Goal: Task Accomplishment & Management: Use online tool/utility

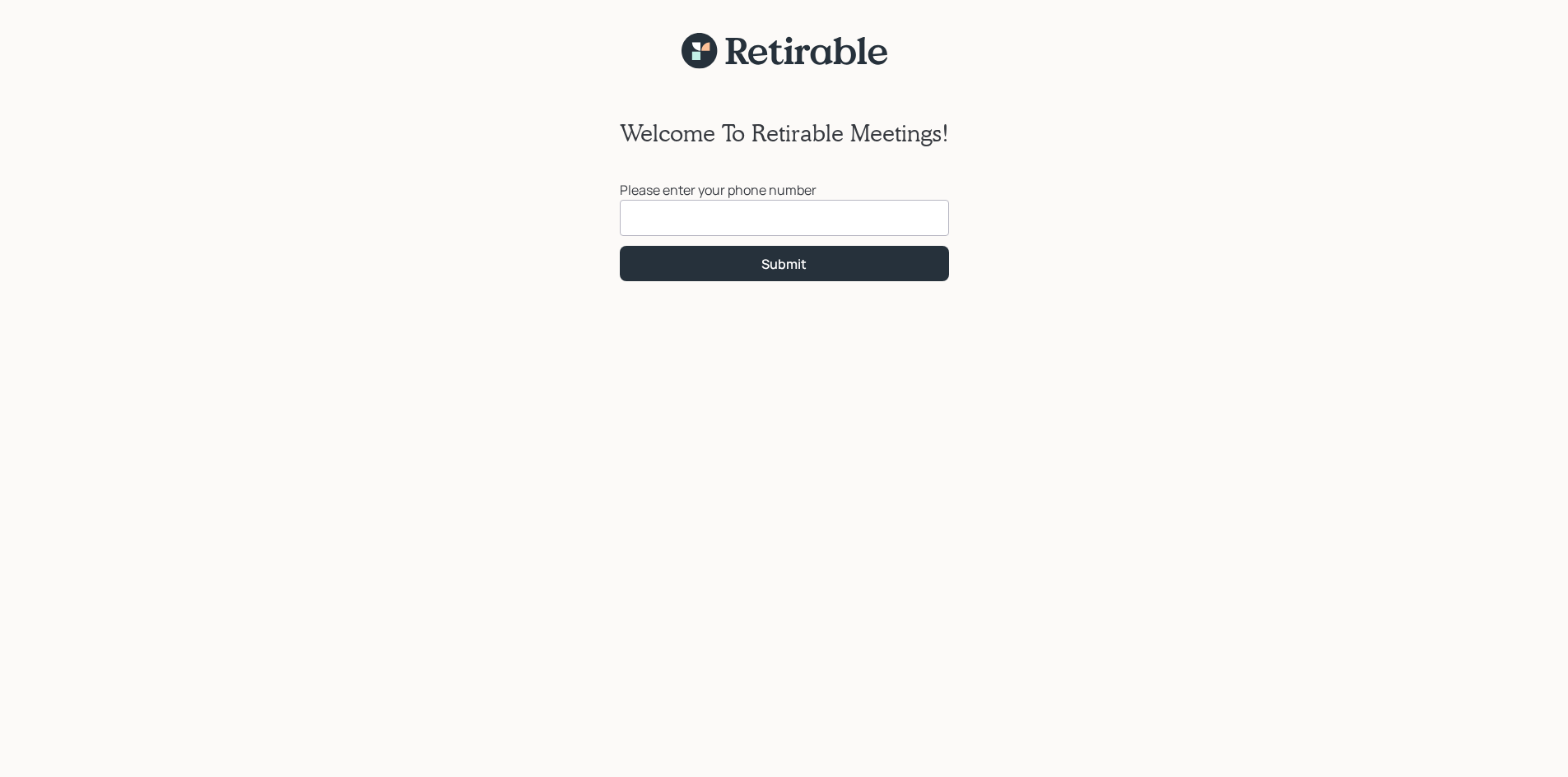
click at [657, 219] on input at bounding box center [784, 218] width 329 height 36
type input "[PHONE_NUMBER]"
drag, startPoint x: 784, startPoint y: 266, endPoint x: 787, endPoint y: 300, distance: 34.1
click at [784, 269] on div "Submit" at bounding box center [784, 264] width 45 height 18
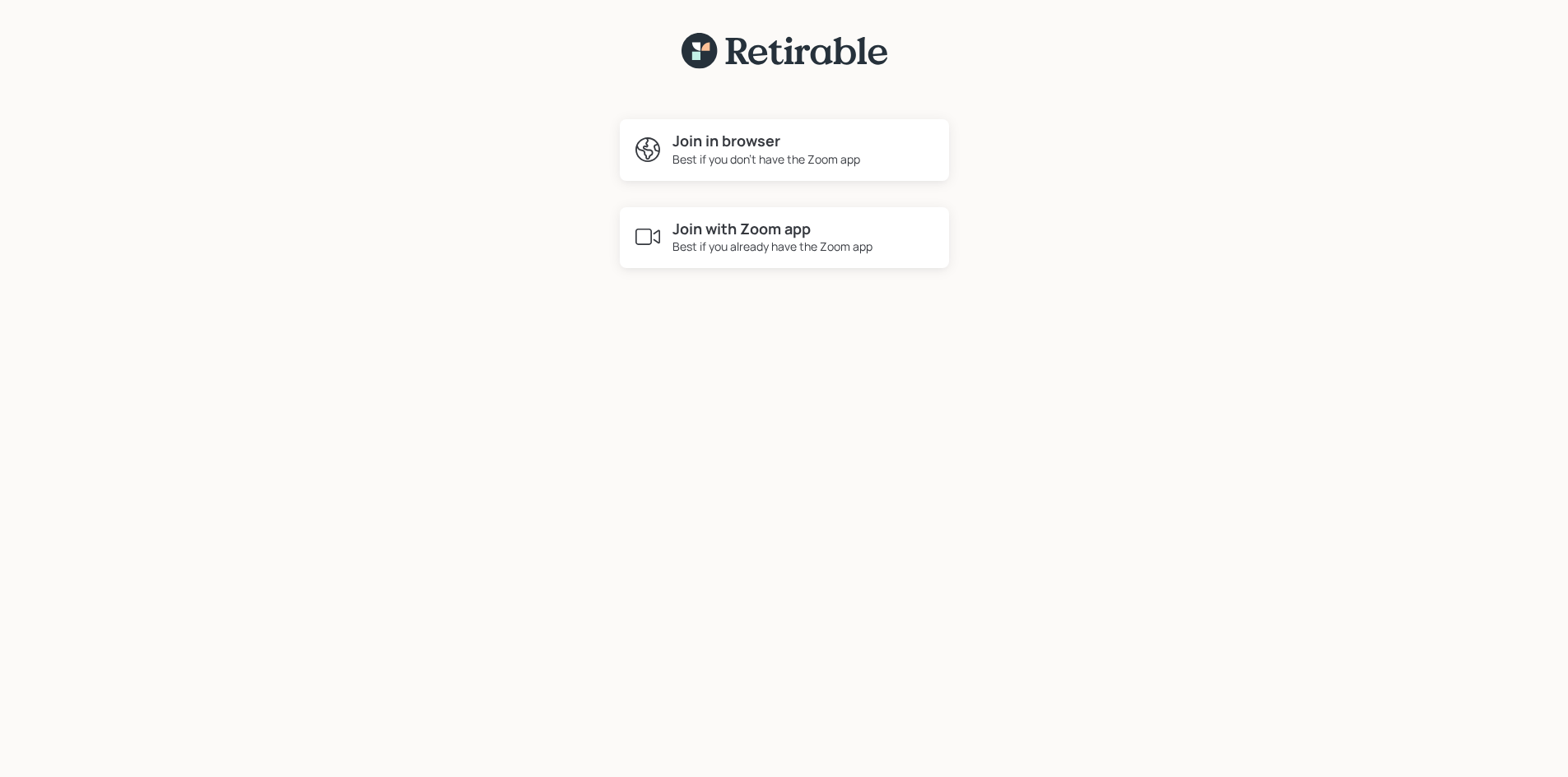
click at [772, 231] on h4 "Join with Zoom app" at bounding box center [772, 230] width 200 height 18
